Goal: Task Accomplishment & Management: Use online tool/utility

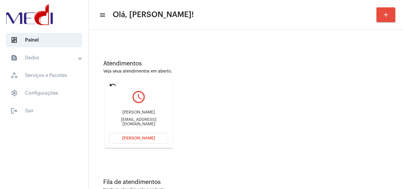
scroll to position [42, 0]
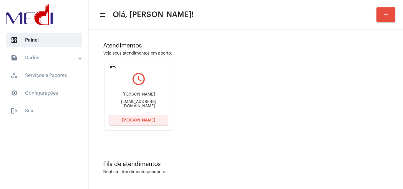
click at [158, 123] on button "Abrir Chamada" at bounding box center [138, 120] width 59 height 11
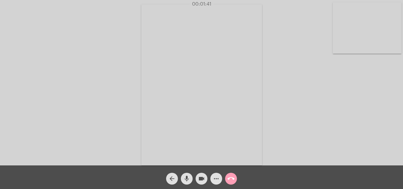
click at [231, 177] on mat-icon "call_end" at bounding box center [230, 178] width 7 height 7
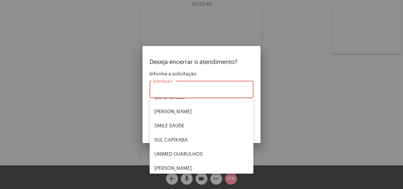
scroll to position [123, 0]
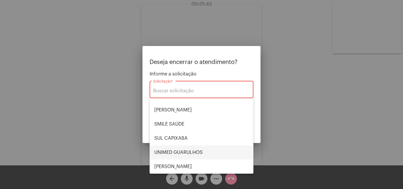
click at [196, 150] on span "UNIMED GUARULHOS" at bounding box center [201, 152] width 94 height 14
type input "UNIMED GUARULHOS"
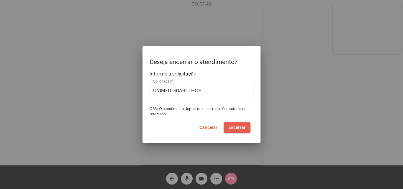
click at [233, 126] on span "Encerrar" at bounding box center [236, 128] width 17 height 4
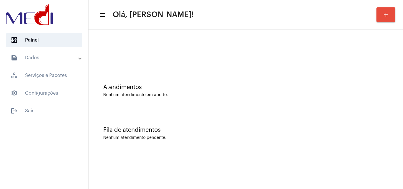
click at [388, 102] on div "Atendimentos Nenhum atendimento em aberto." at bounding box center [245, 87] width 309 height 43
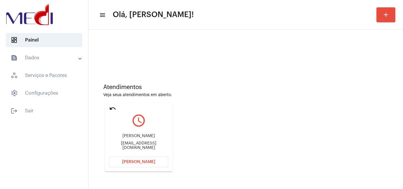
click at [349, 122] on div "Atendimentos Veja seus atendimentos em aberto. undo query_builder Michele miche…" at bounding box center [245, 125] width 309 height 119
click at [357, 108] on div "Atendimentos Veja seus atendimentos em aberto. undo query_builder Michele miche…" at bounding box center [245, 125] width 309 height 119
click at [156, 145] on div "michelemontanheiro@hotmail.com" at bounding box center [138, 145] width 59 height 9
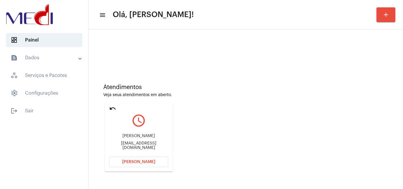
copy mat-card-content "michelemontanheiro@hotmail.com Abrir Chamada"
click at [136, 160] on span "Abrir Chamada" at bounding box center [138, 162] width 33 height 4
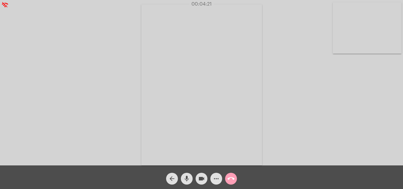
click at [230, 177] on mat-icon "call_end" at bounding box center [230, 178] width 7 height 7
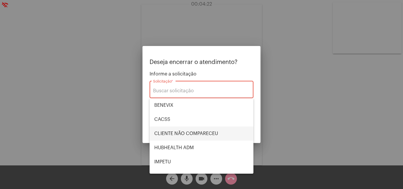
click at [199, 131] on span "CLIENTE NÃO COMPARECEU" at bounding box center [201, 134] width 94 height 14
type input "CLIENTE NÃO COMPARECEU"
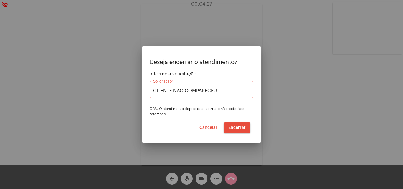
click at [237, 127] on span "Encerrar" at bounding box center [236, 128] width 17 height 4
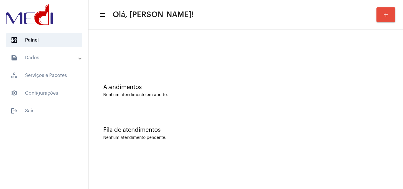
click at [350, 121] on div "Fila de atendimentos Nenhum atendimento pendente." at bounding box center [245, 130] width 309 height 43
click at [399, 81] on div "Atendimentos Nenhum atendimento em aberto." at bounding box center [245, 87] width 309 height 43
drag, startPoint x: 330, startPoint y: 98, endPoint x: 340, endPoint y: 62, distance: 37.3
click at [330, 98] on div "Atendimentos Nenhum atendimento em aberto." at bounding box center [245, 87] width 309 height 43
drag, startPoint x: 365, startPoint y: 49, endPoint x: 365, endPoint y: 45, distance: 3.8
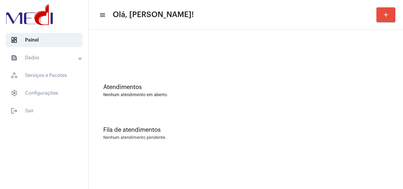
click at [365, 48] on div at bounding box center [245, 49] width 309 height 34
click at [357, 117] on div "Fila de atendimentos Nenhum atendimento pendente." at bounding box center [245, 130] width 309 height 43
